Goal: Transaction & Acquisition: Purchase product/service

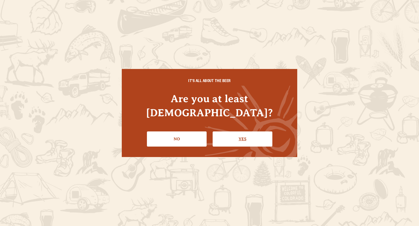
click at [248, 132] on link "Yes" at bounding box center [243, 139] width 60 height 15
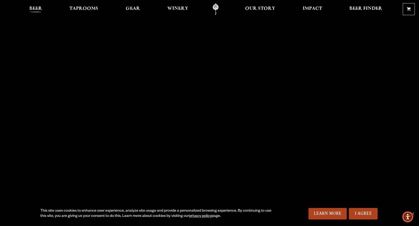
click at [36, 7] on span "Beer" at bounding box center [35, 9] width 13 height 4
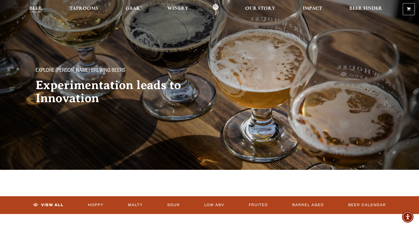
click at [36, 10] on span "Beer" at bounding box center [35, 9] width 13 height 4
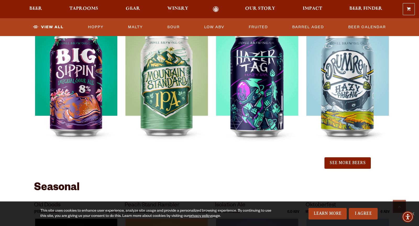
scroll to position [565, 0]
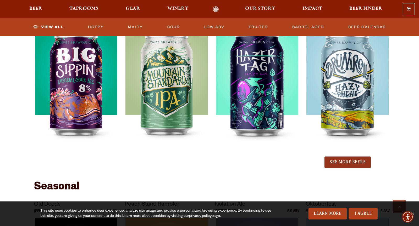
click at [336, 159] on button "See More Beers" at bounding box center [347, 163] width 46 height 12
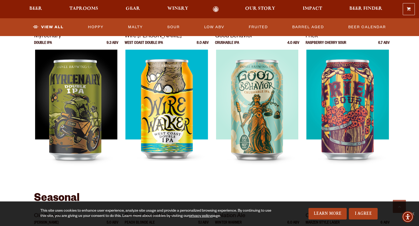
scroll to position [680, 0]
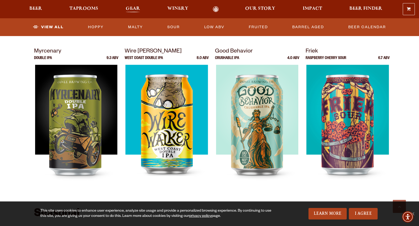
click at [127, 7] on span "Gear" at bounding box center [133, 9] width 14 height 4
